Goal: Task Accomplishment & Management: Use online tool/utility

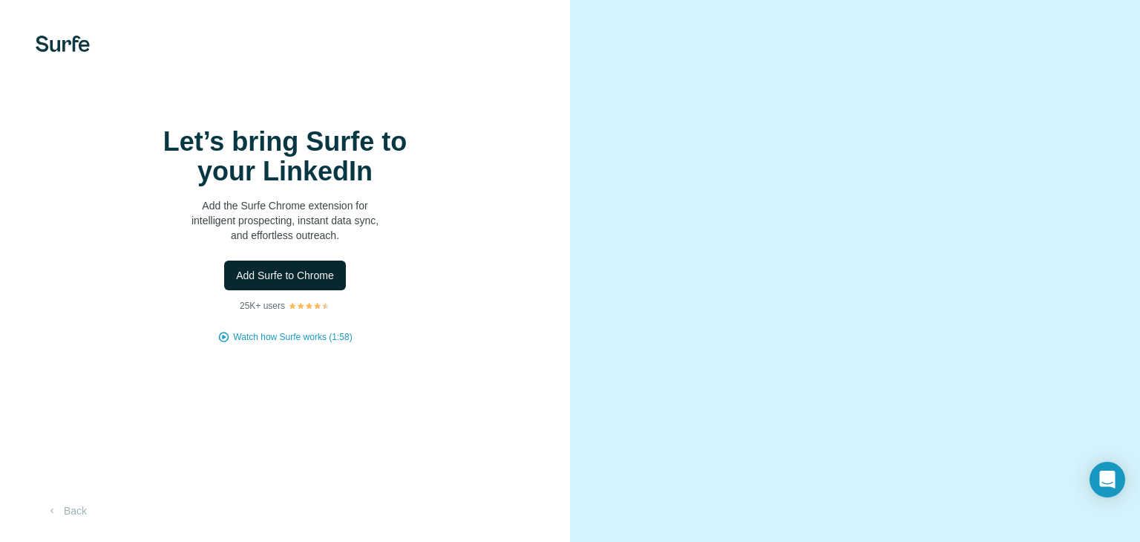
click at [313, 283] on span "Add Surfe to Chrome" at bounding box center [285, 275] width 98 height 15
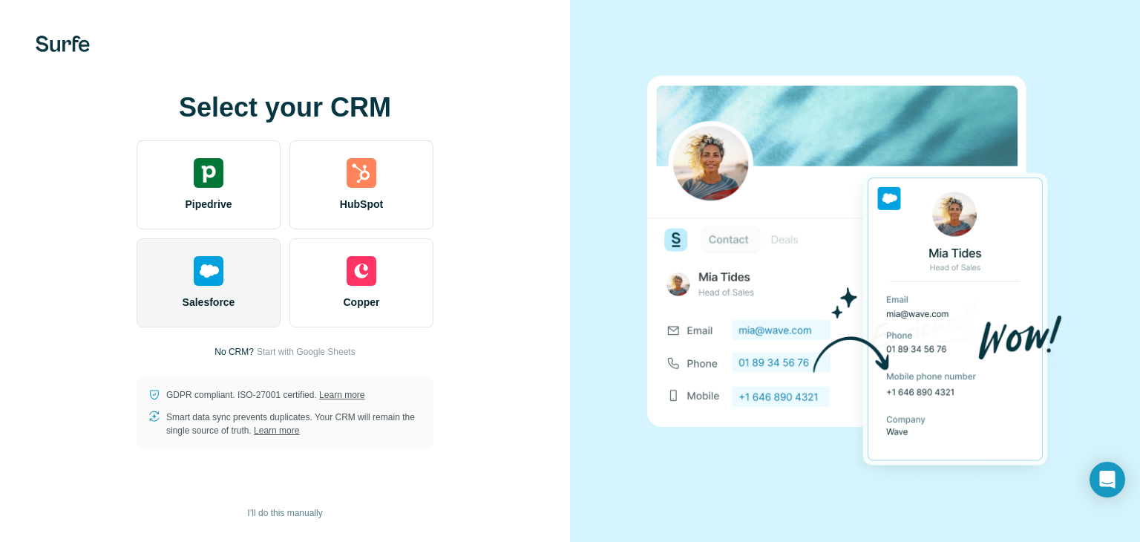
click at [211, 281] on img at bounding box center [209, 271] width 30 height 30
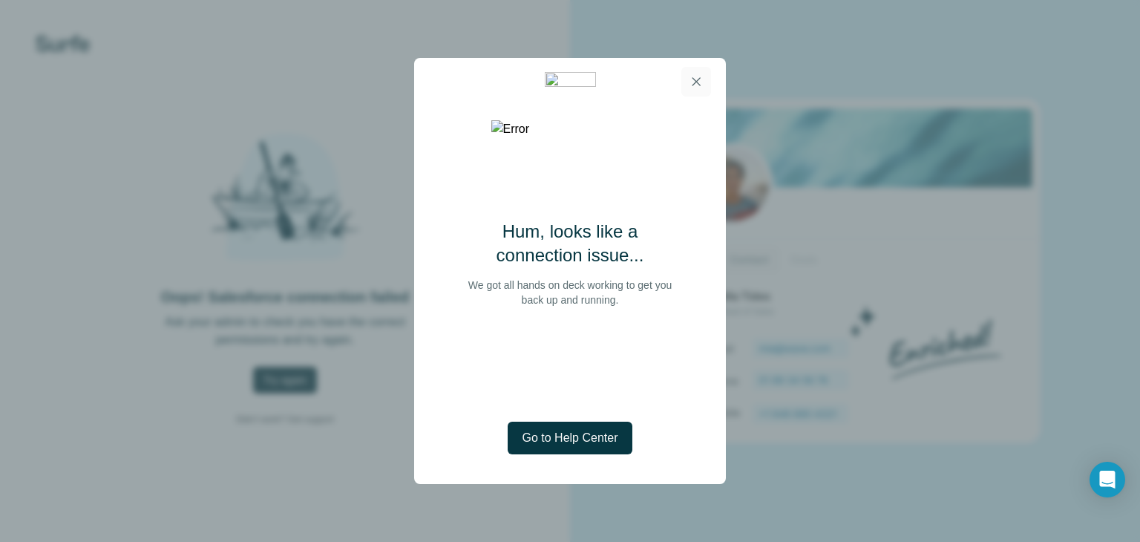
click at [698, 81] on icon "button" at bounding box center [695, 81] width 15 height 15
